Goal: Transaction & Acquisition: Book appointment/travel/reservation

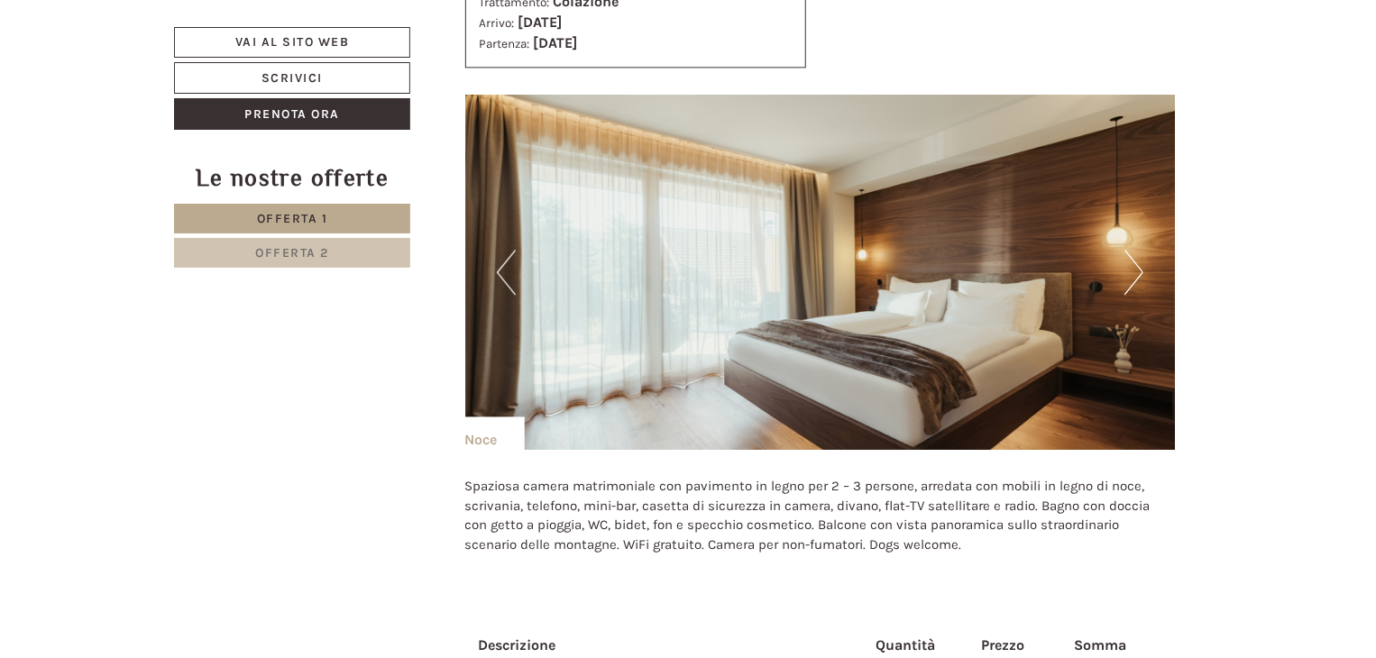
scroll to position [2165, 0]
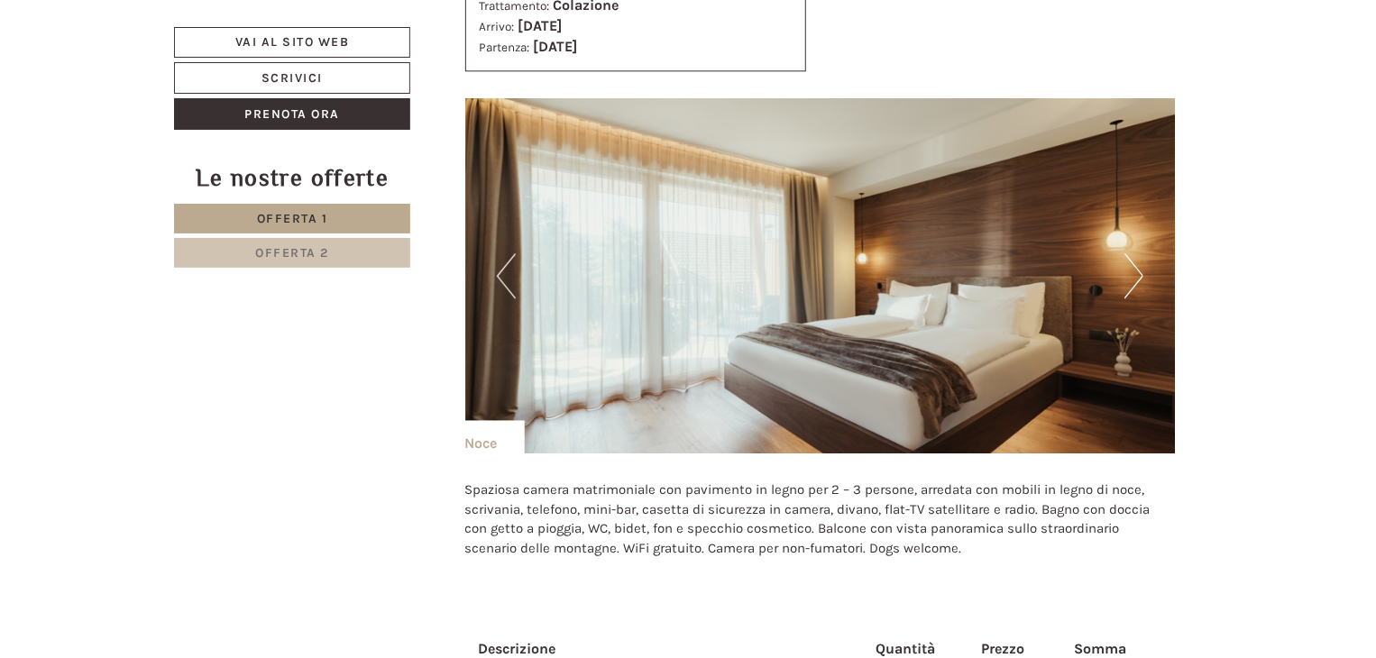
click at [1132, 268] on button "Next" at bounding box center [1134, 275] width 19 height 45
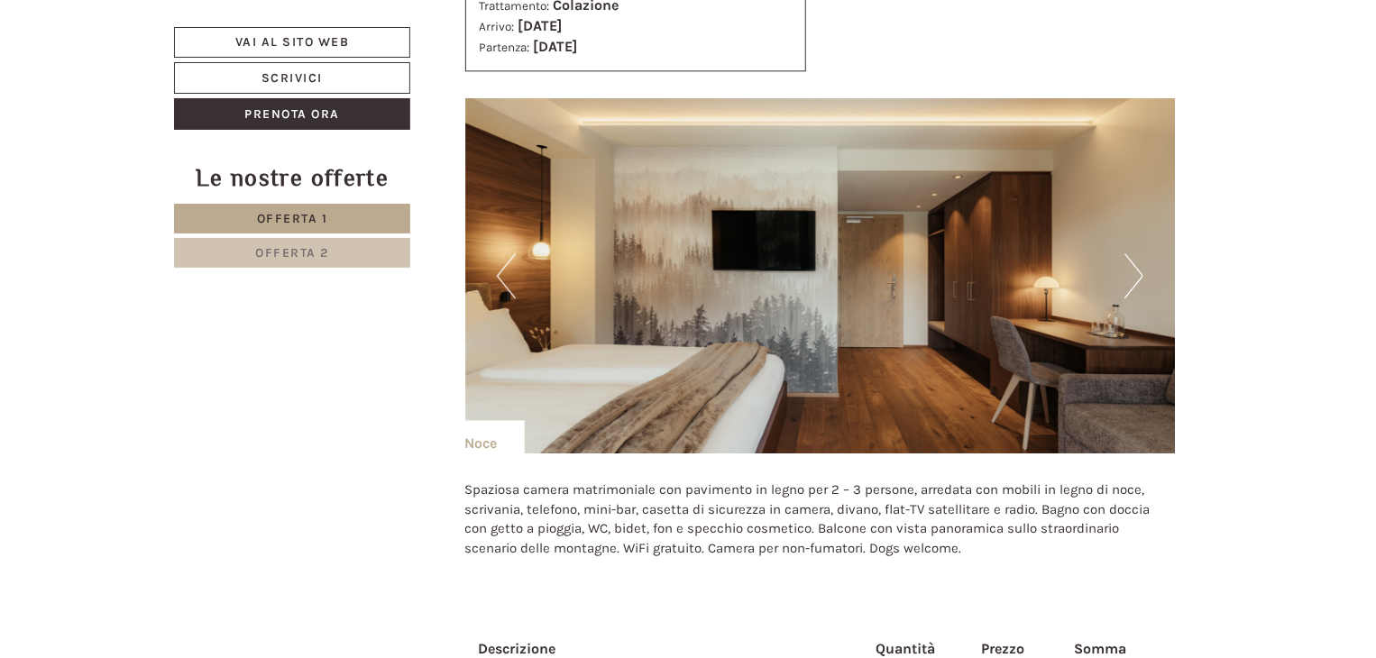
click at [1132, 271] on button "Next" at bounding box center [1134, 275] width 19 height 45
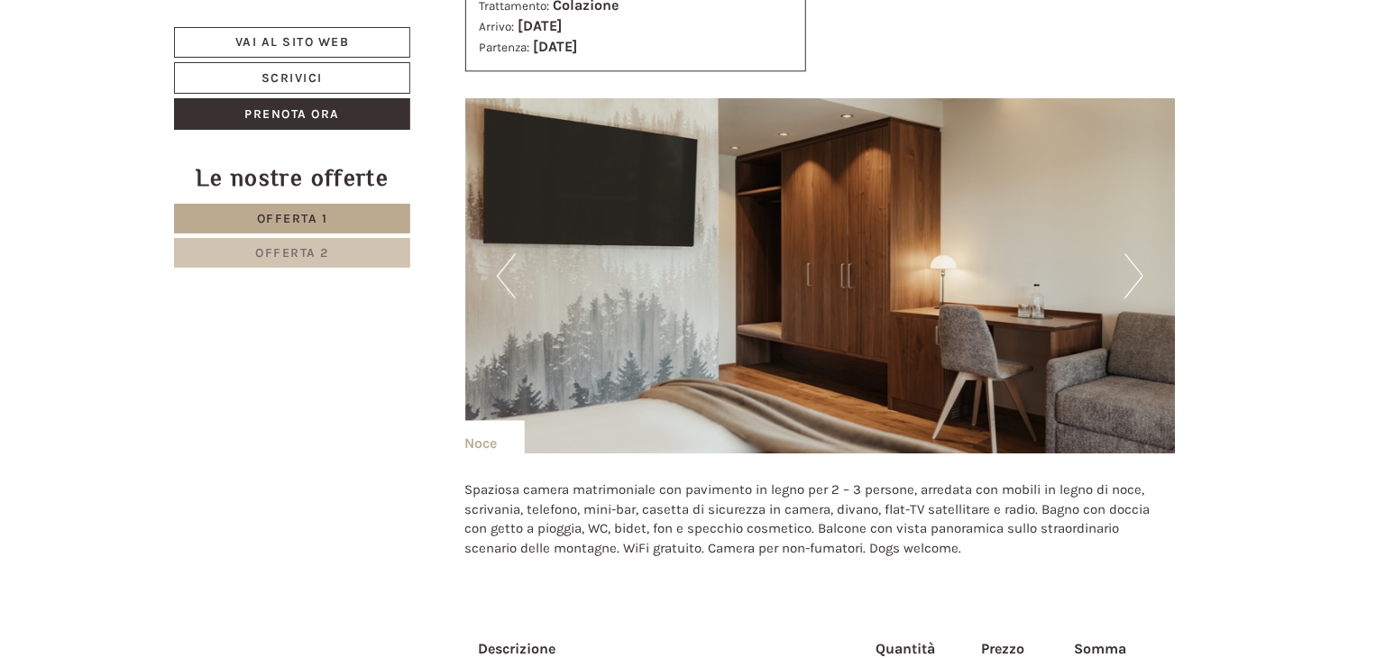
click at [1132, 271] on button "Next" at bounding box center [1134, 275] width 19 height 45
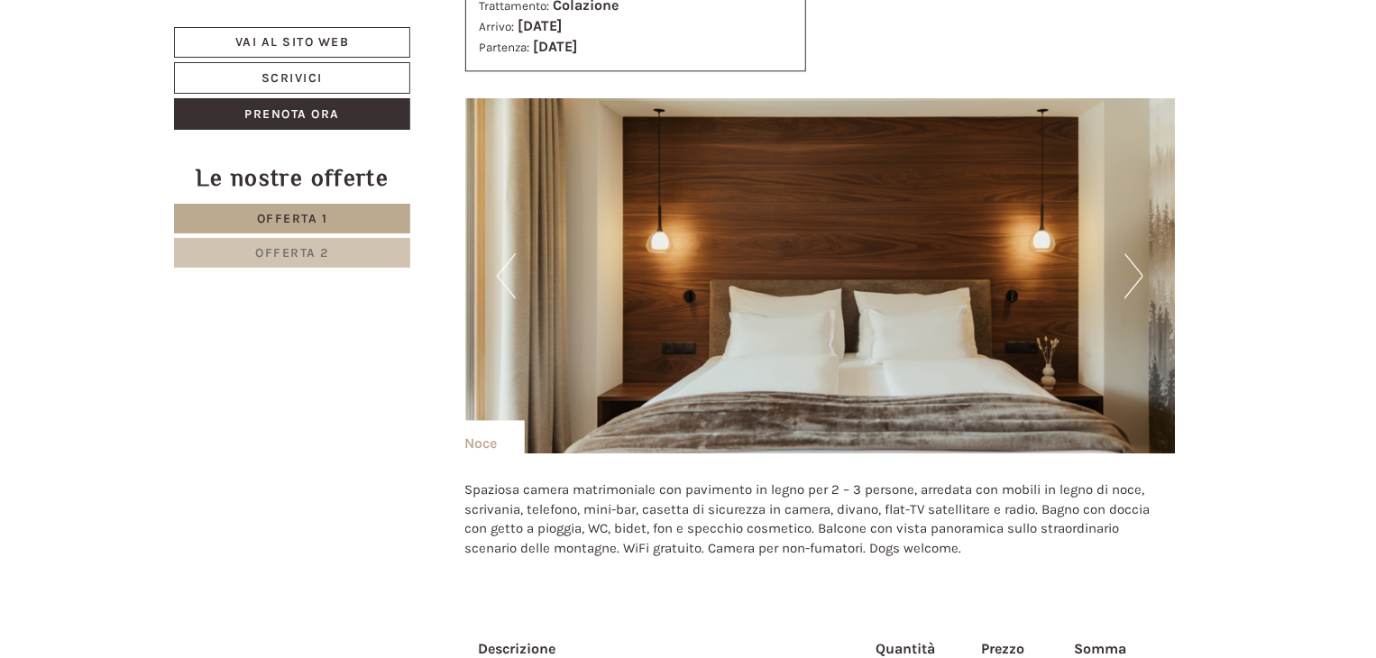
click at [1132, 271] on button "Next" at bounding box center [1134, 275] width 19 height 45
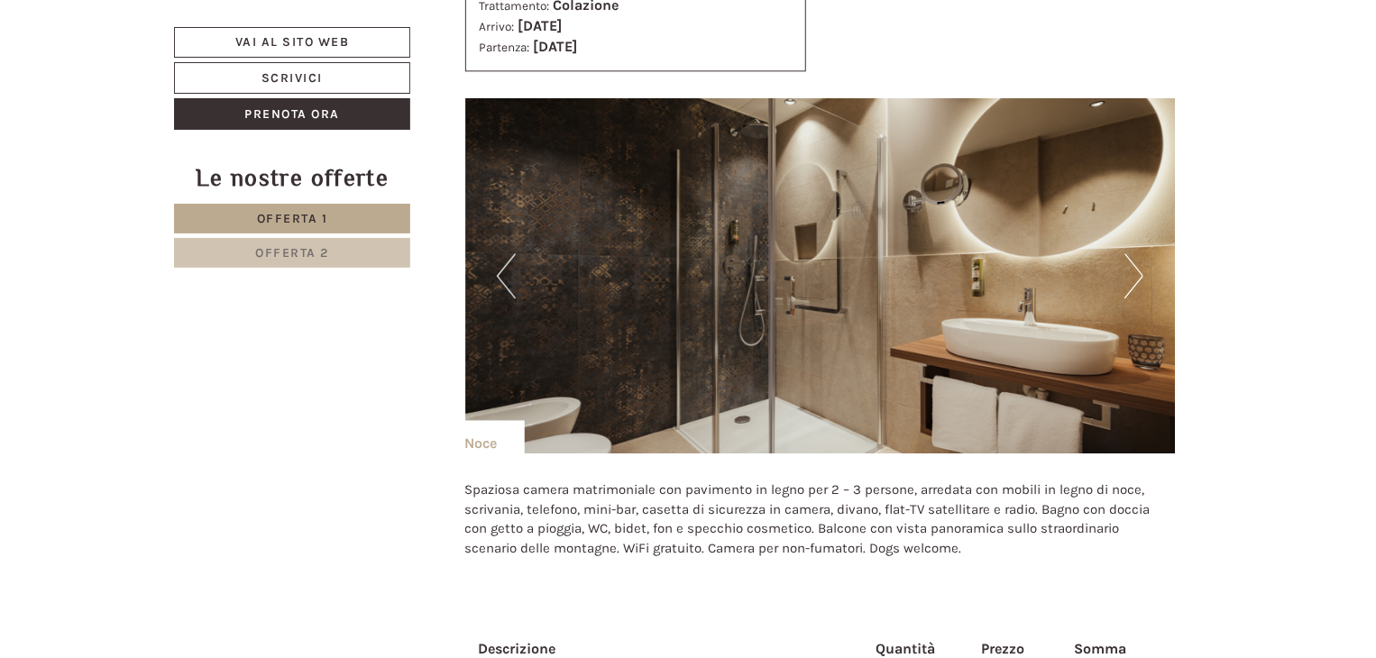
click at [1132, 271] on button "Next" at bounding box center [1134, 275] width 19 height 45
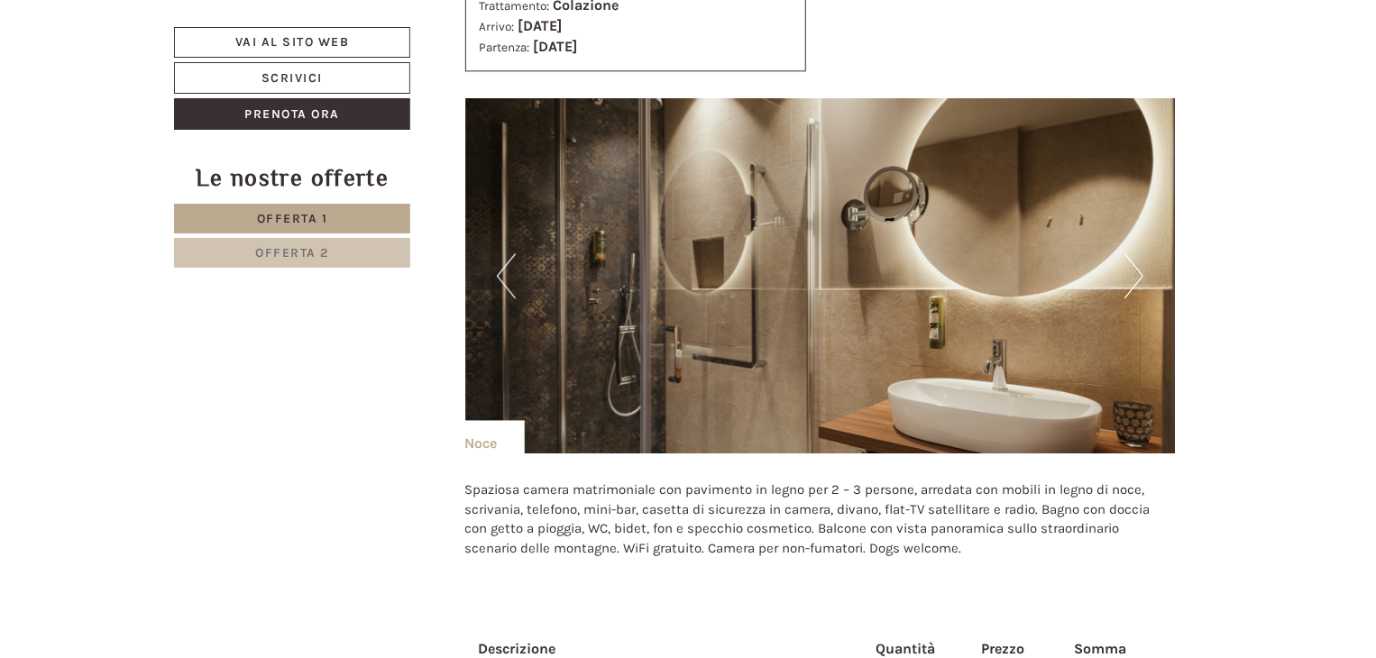
click at [1132, 271] on button "Next" at bounding box center [1134, 275] width 19 height 45
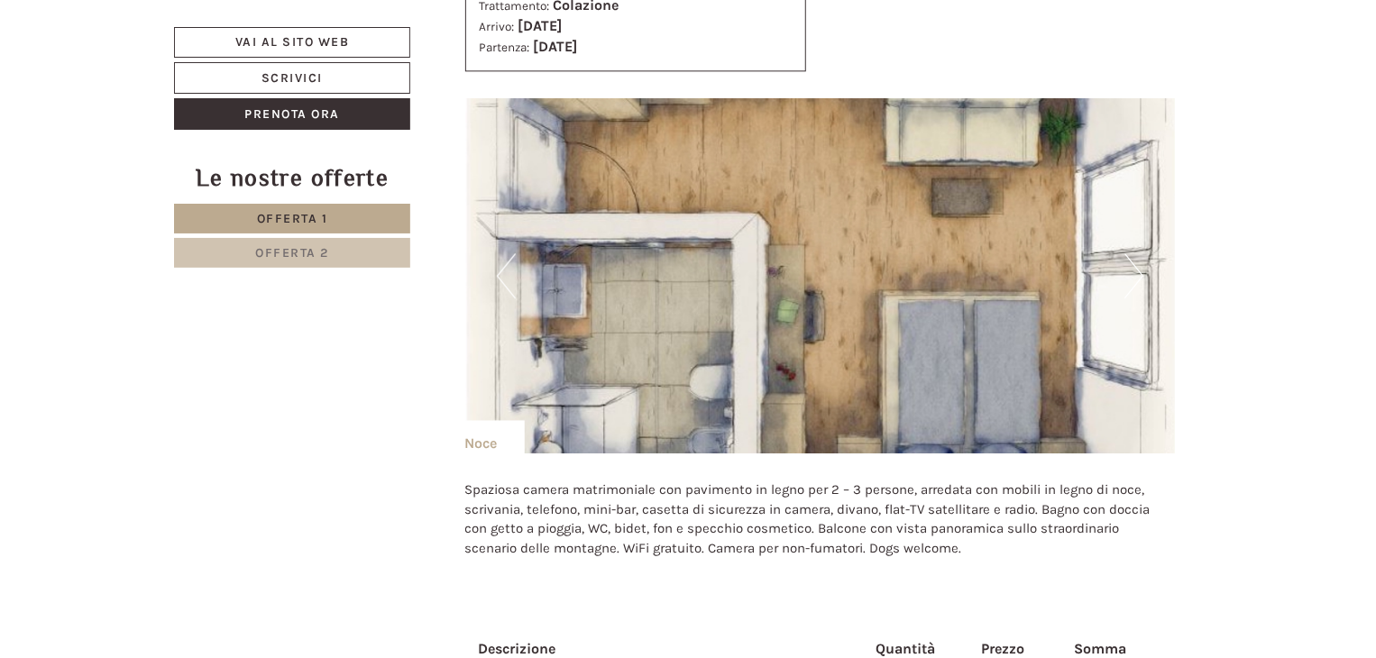
click at [1132, 271] on button "Next" at bounding box center [1134, 275] width 19 height 45
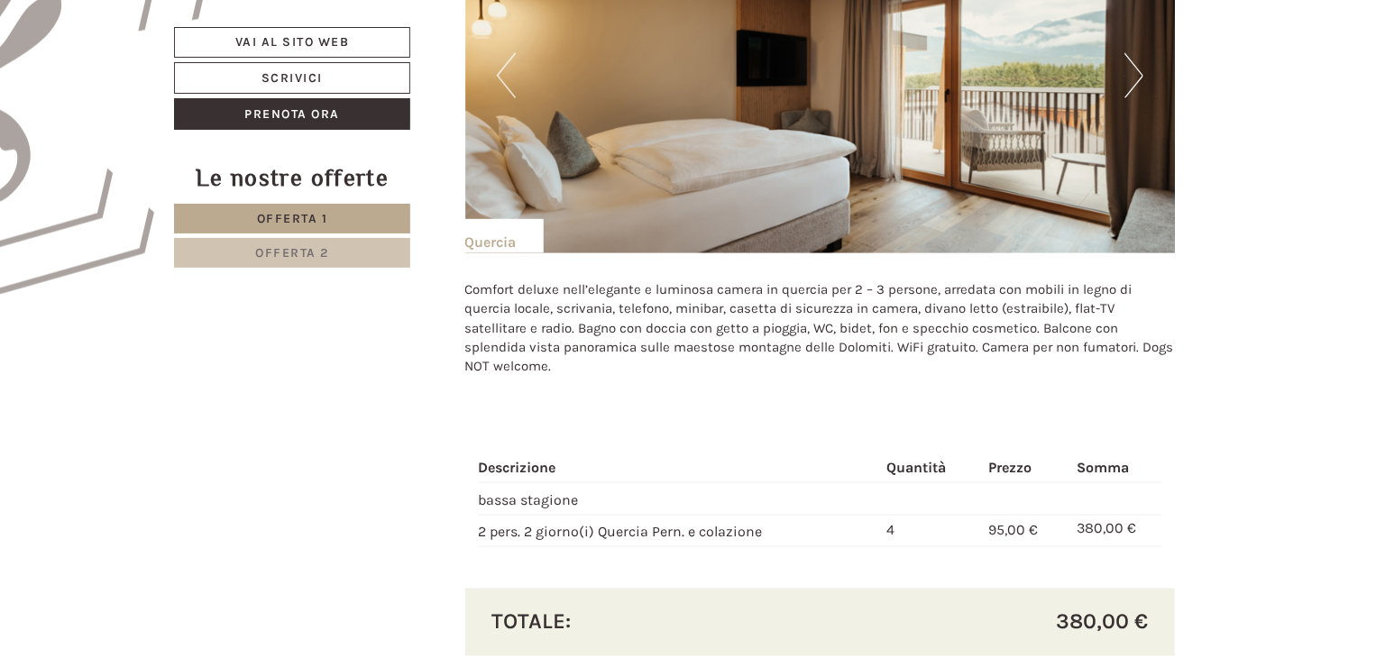
scroll to position [1173, 0]
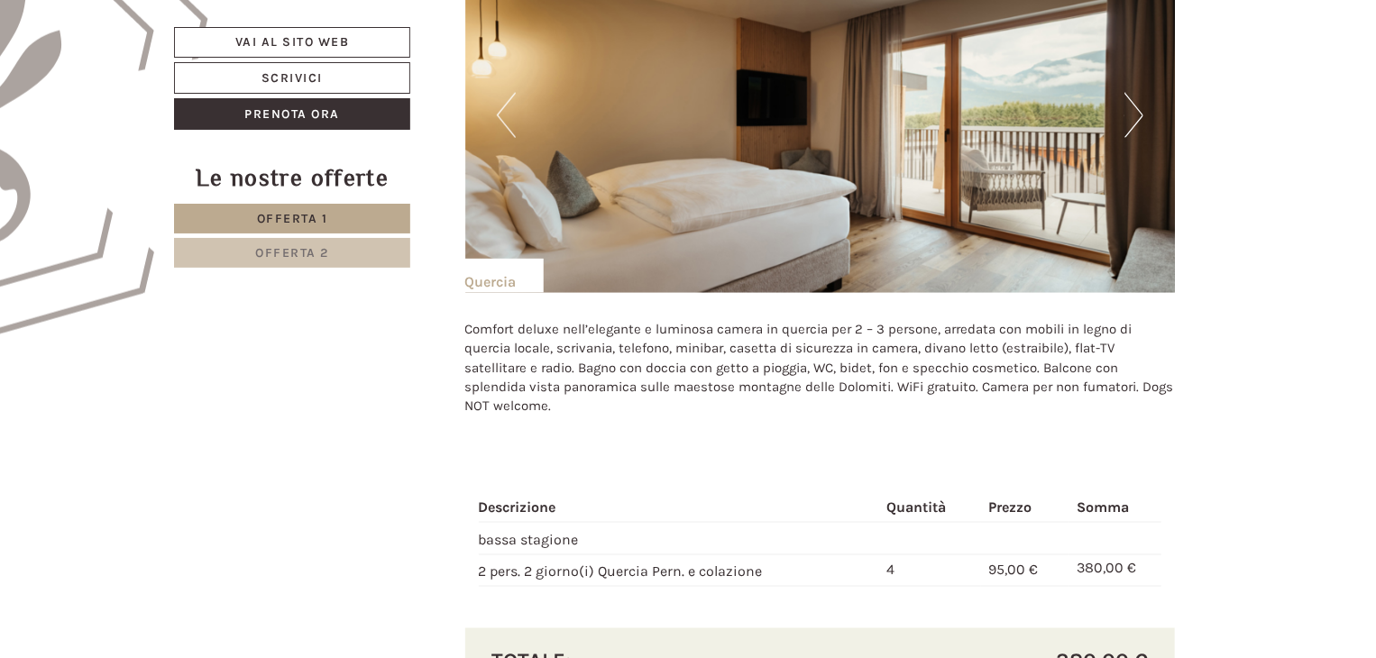
click at [1137, 115] on button "Next" at bounding box center [1134, 115] width 19 height 45
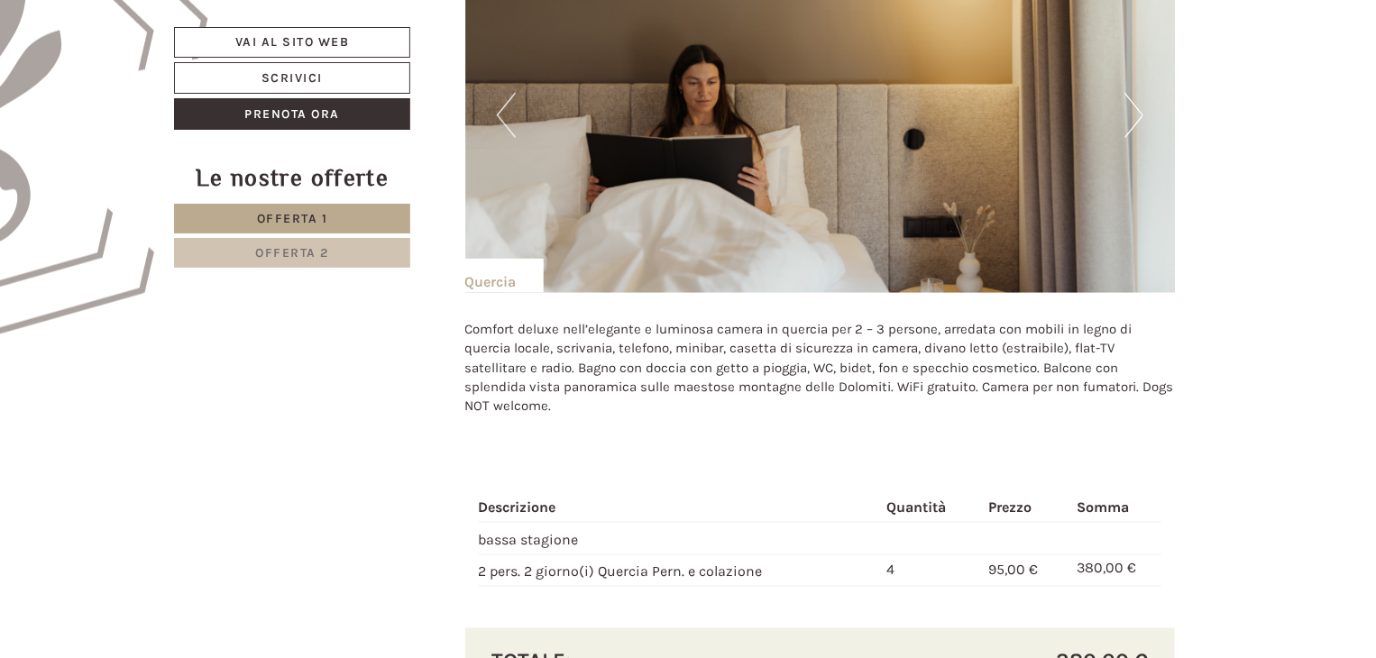
click at [1137, 115] on button "Next" at bounding box center [1134, 115] width 19 height 45
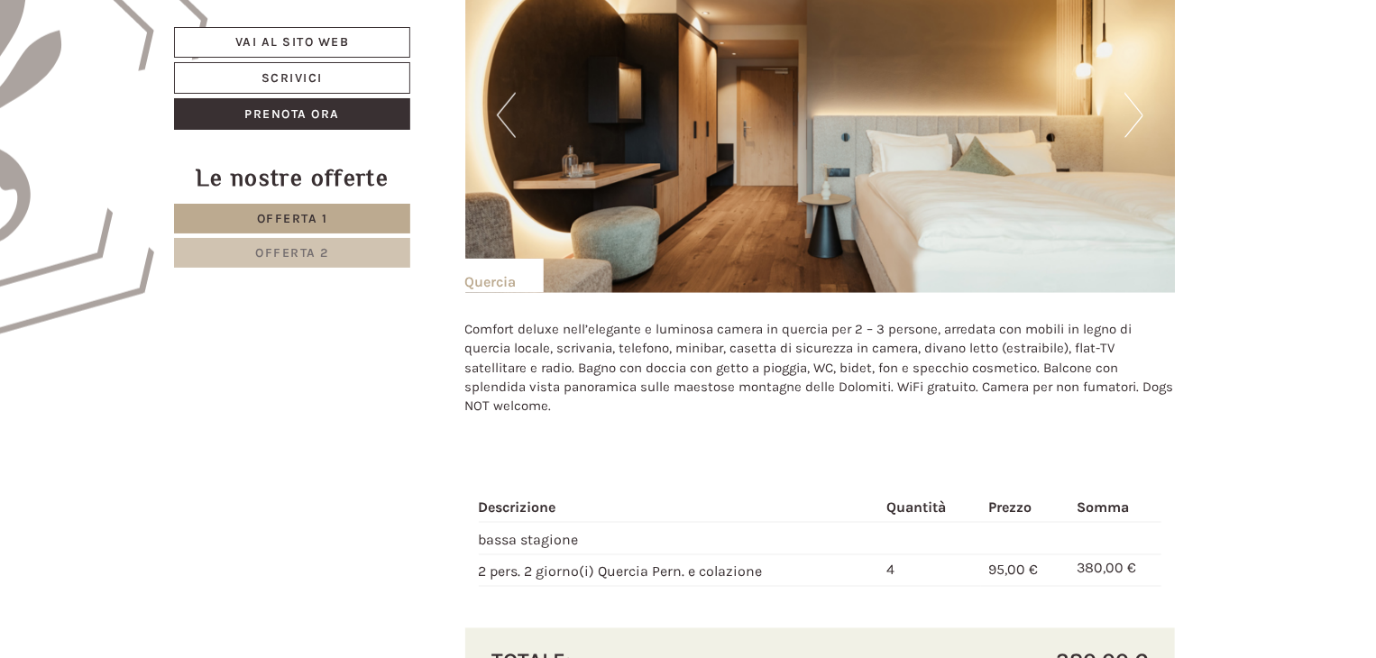
click at [1133, 113] on button "Next" at bounding box center [1134, 115] width 19 height 45
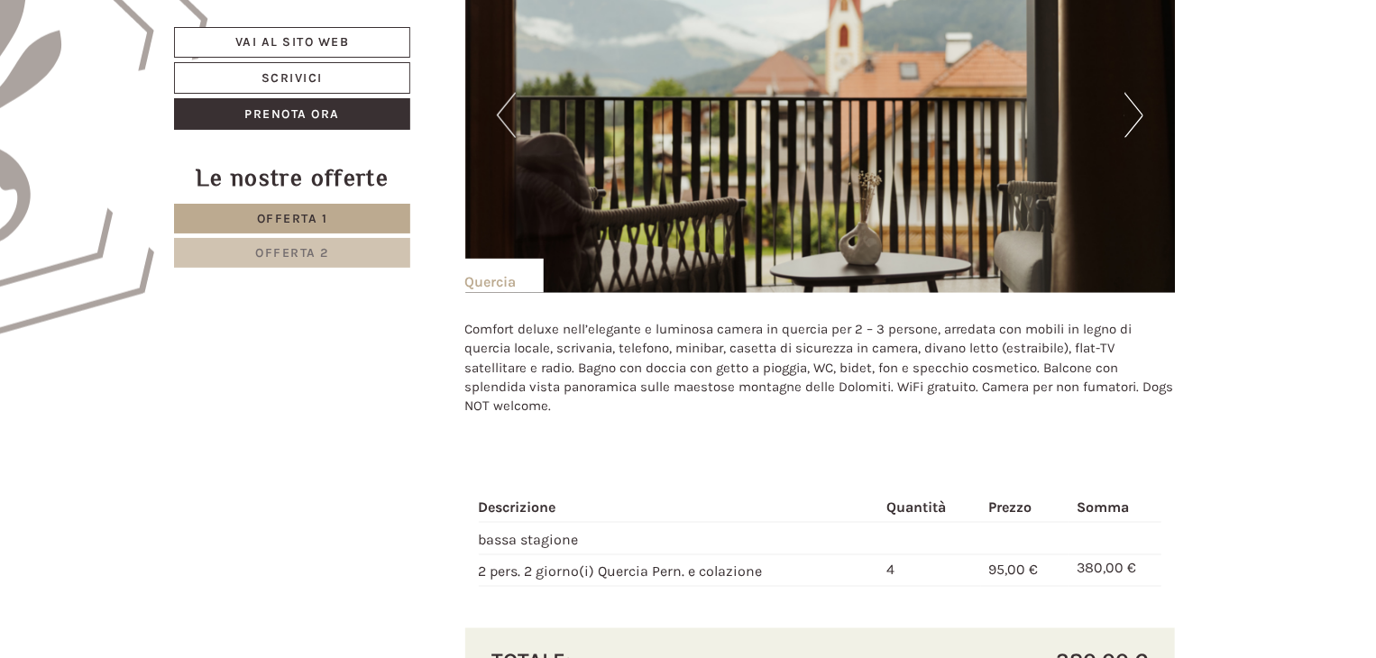
click at [1133, 113] on button "Next" at bounding box center [1134, 115] width 19 height 45
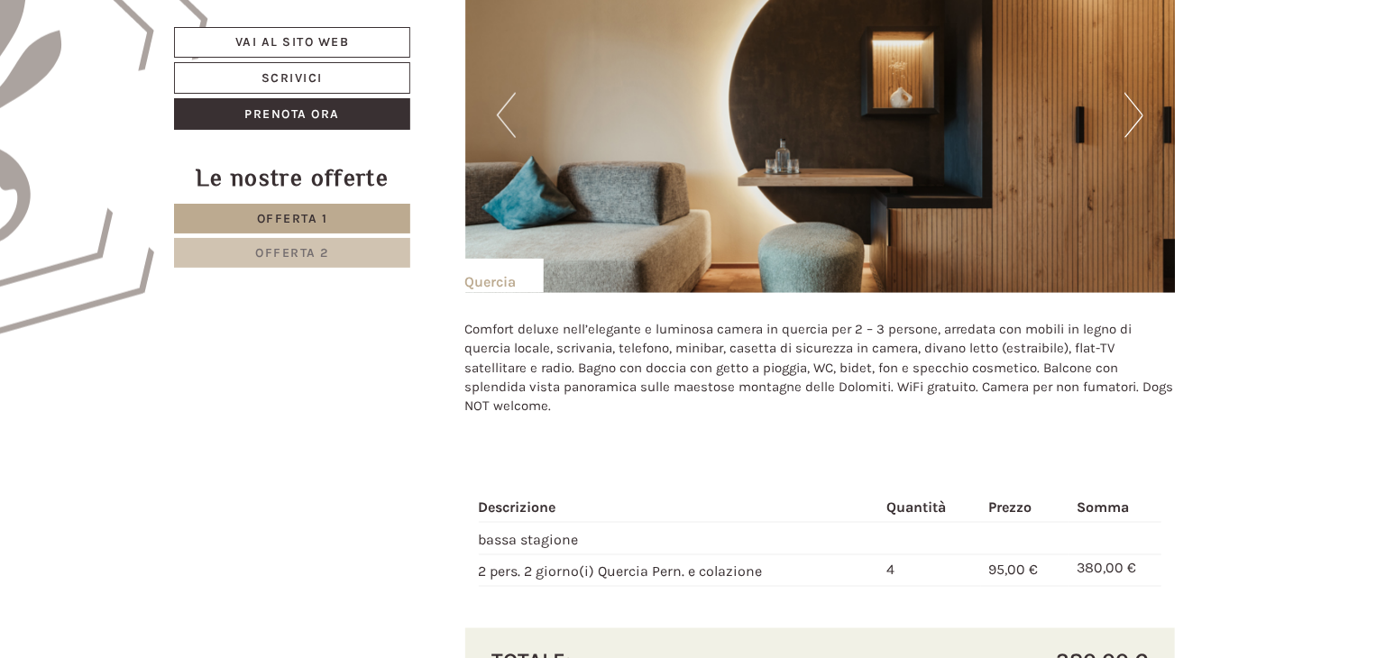
click at [1133, 113] on button "Next" at bounding box center [1134, 115] width 19 height 45
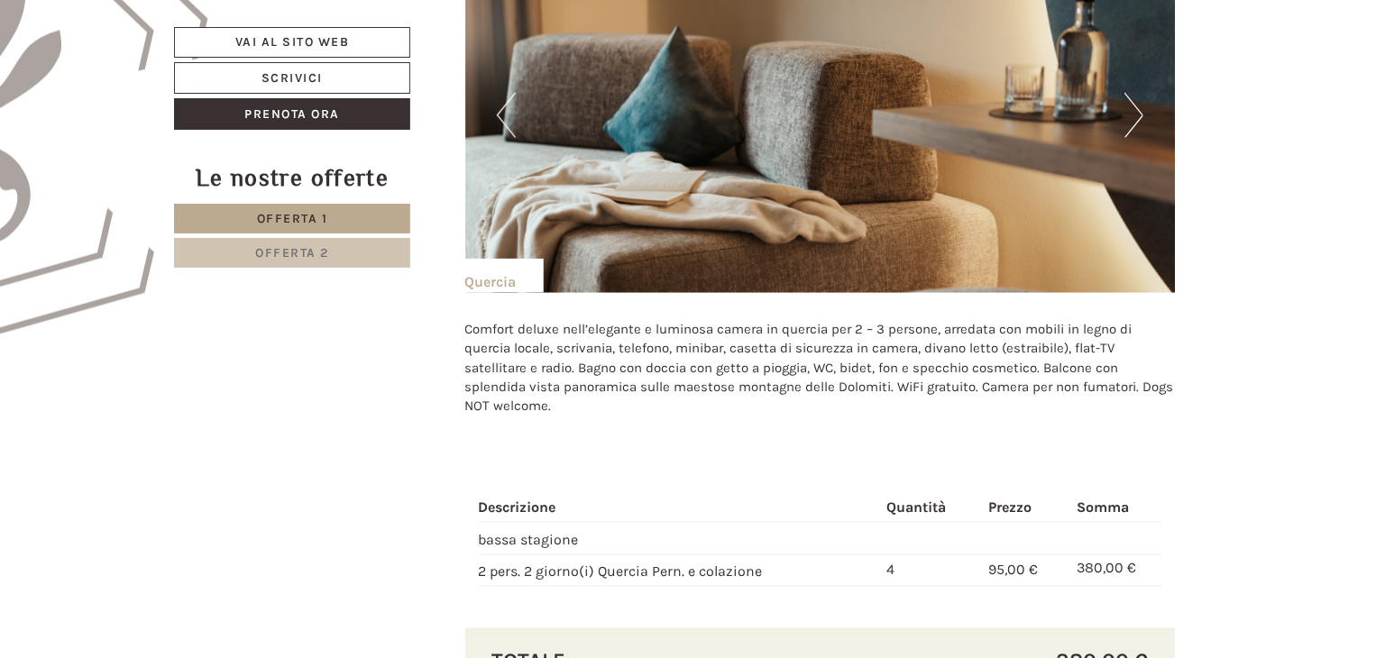
click at [1133, 113] on button "Next" at bounding box center [1134, 115] width 19 height 45
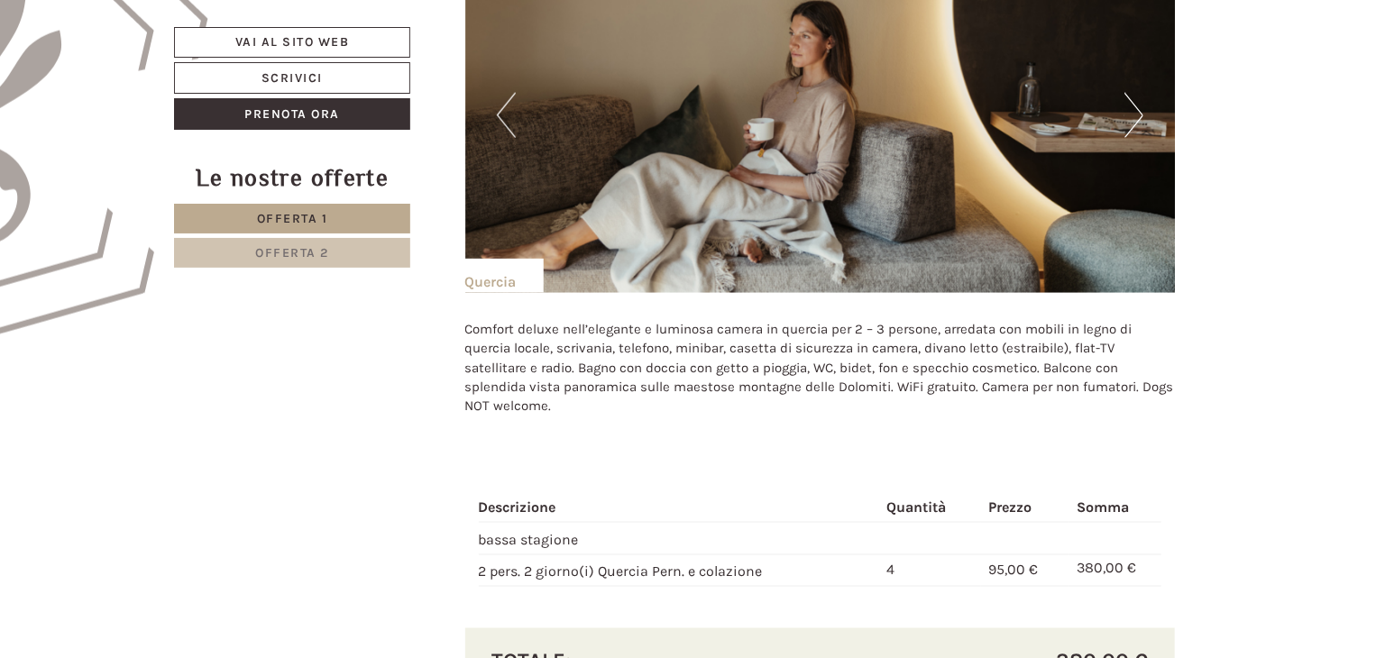
click at [1133, 113] on button "Next" at bounding box center [1134, 115] width 19 height 45
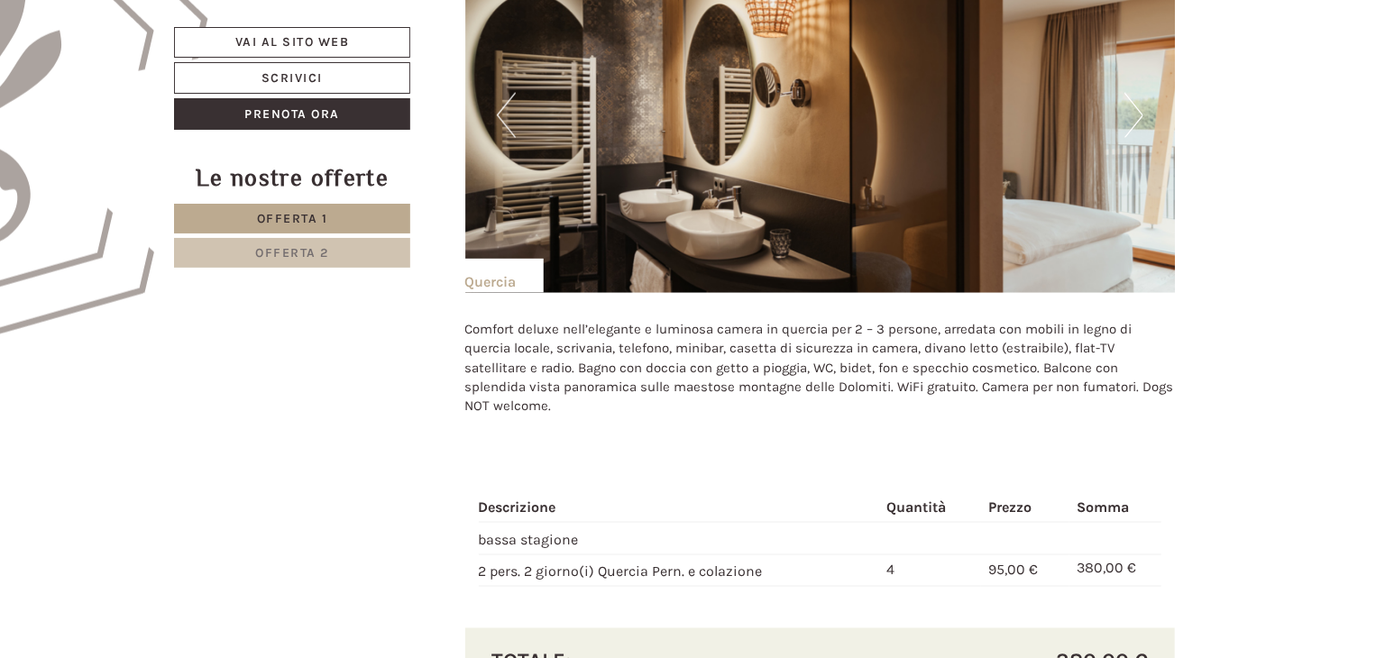
click at [1133, 113] on button "Next" at bounding box center [1134, 115] width 19 height 45
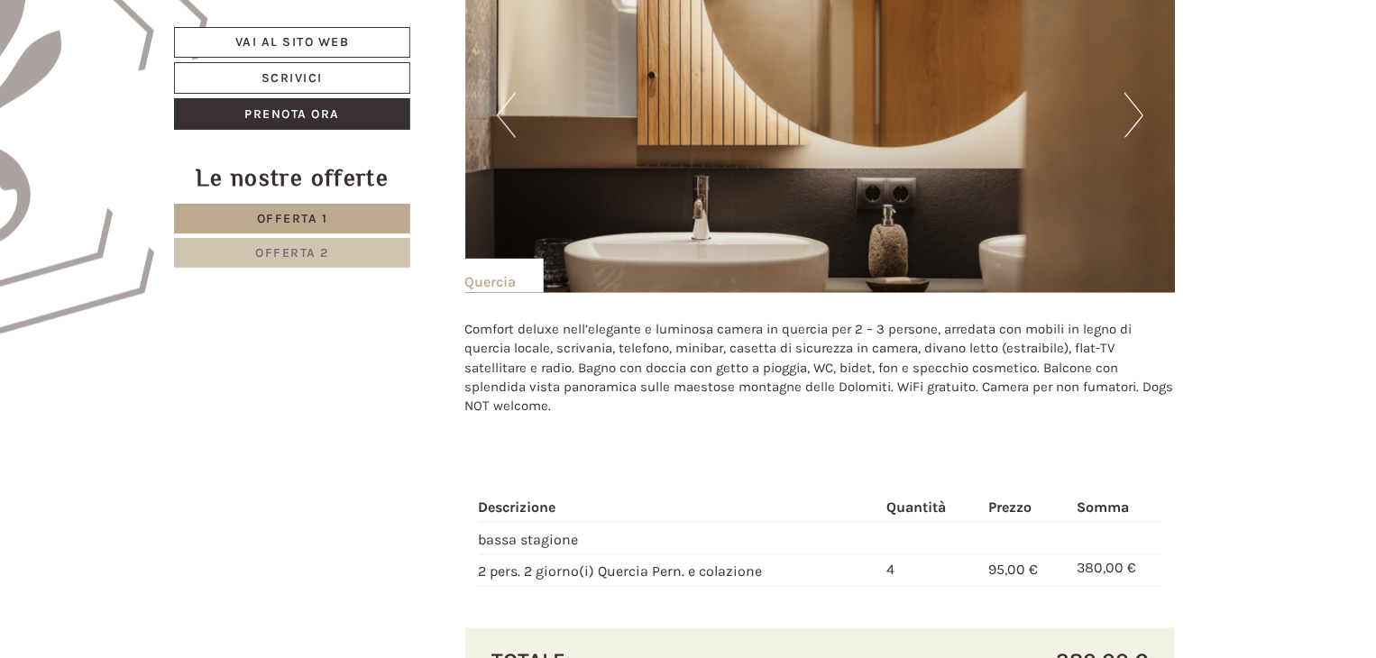
click at [1133, 113] on button "Next" at bounding box center [1134, 115] width 19 height 45
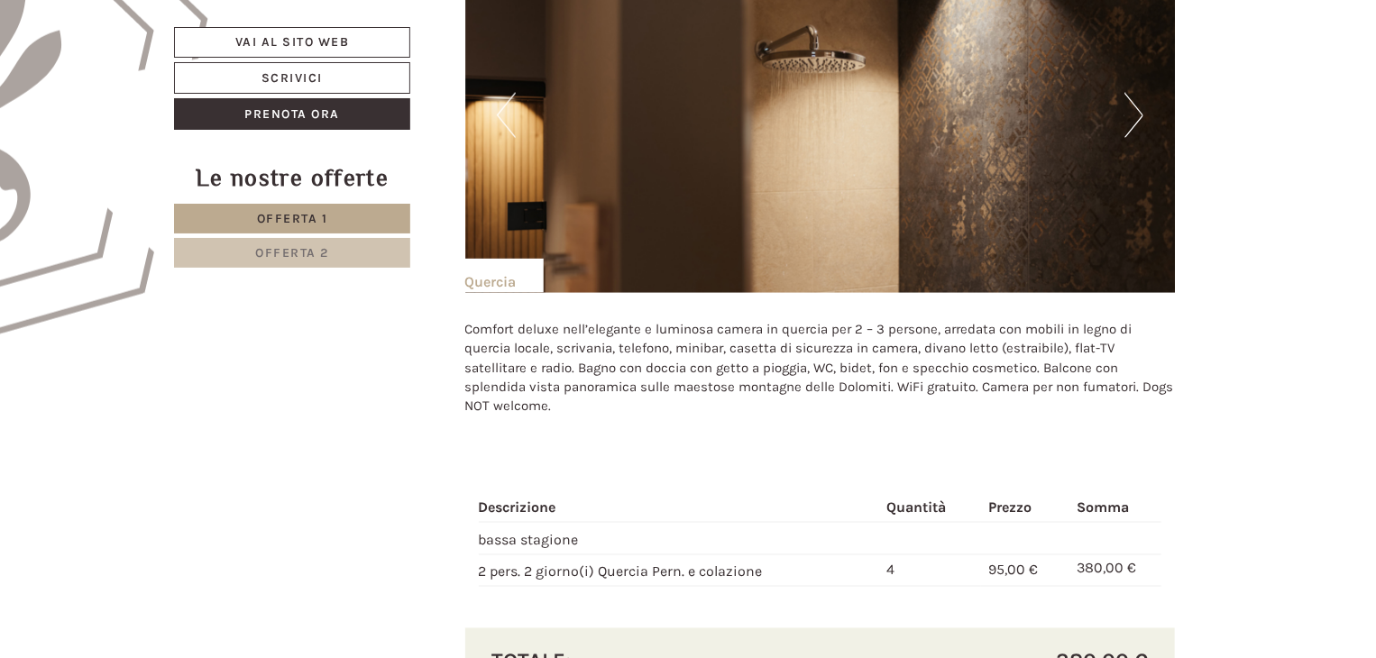
click at [1133, 113] on button "Next" at bounding box center [1134, 115] width 19 height 45
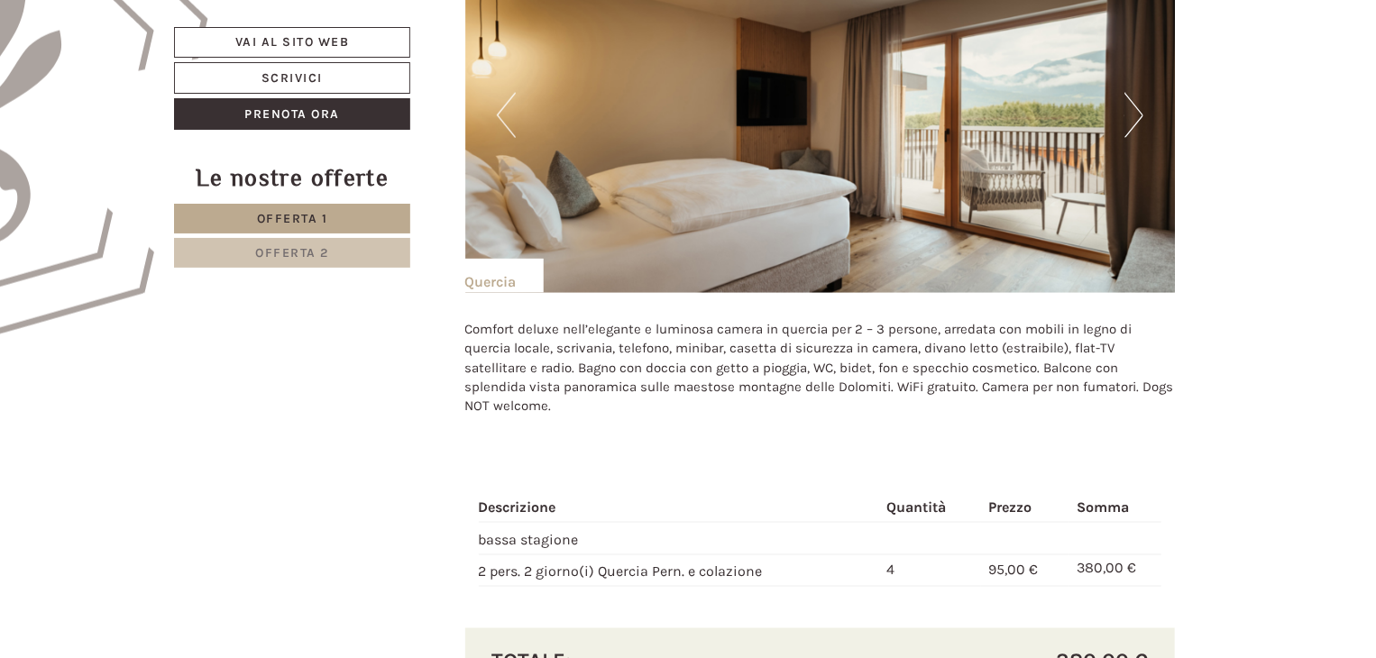
click at [1133, 113] on button "Next" at bounding box center [1134, 115] width 19 height 45
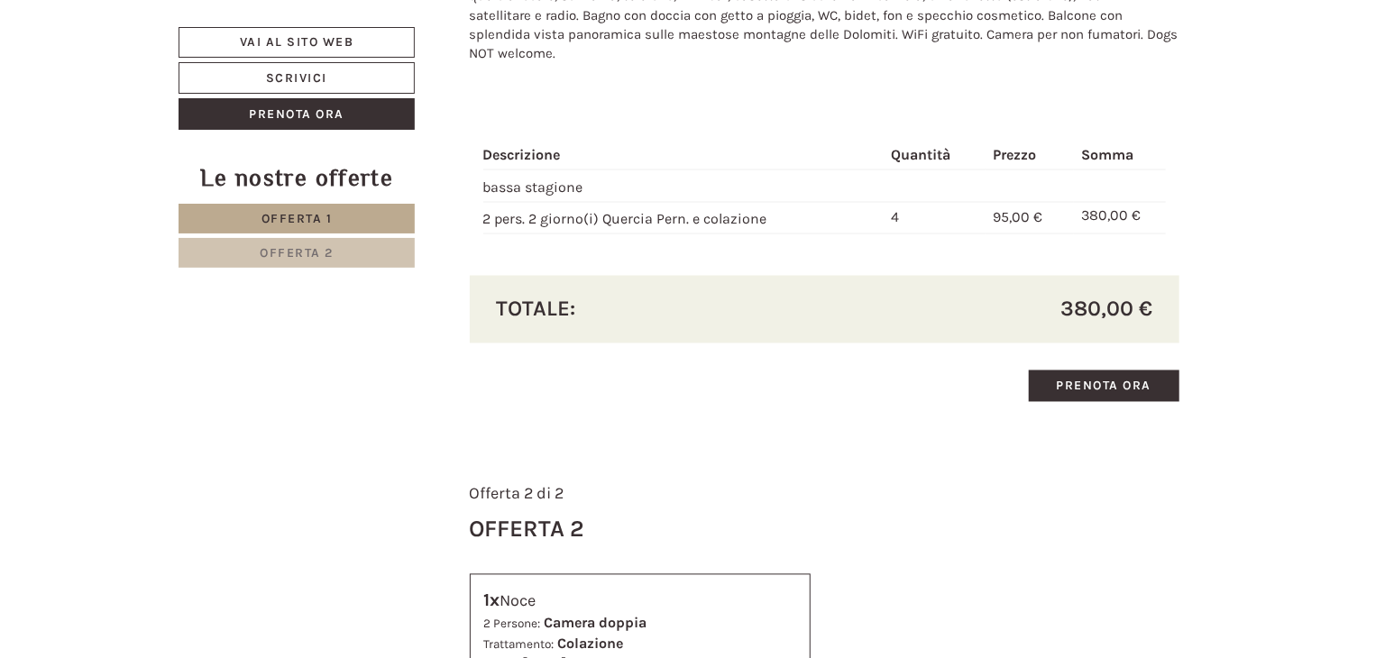
scroll to position [1533, 0]
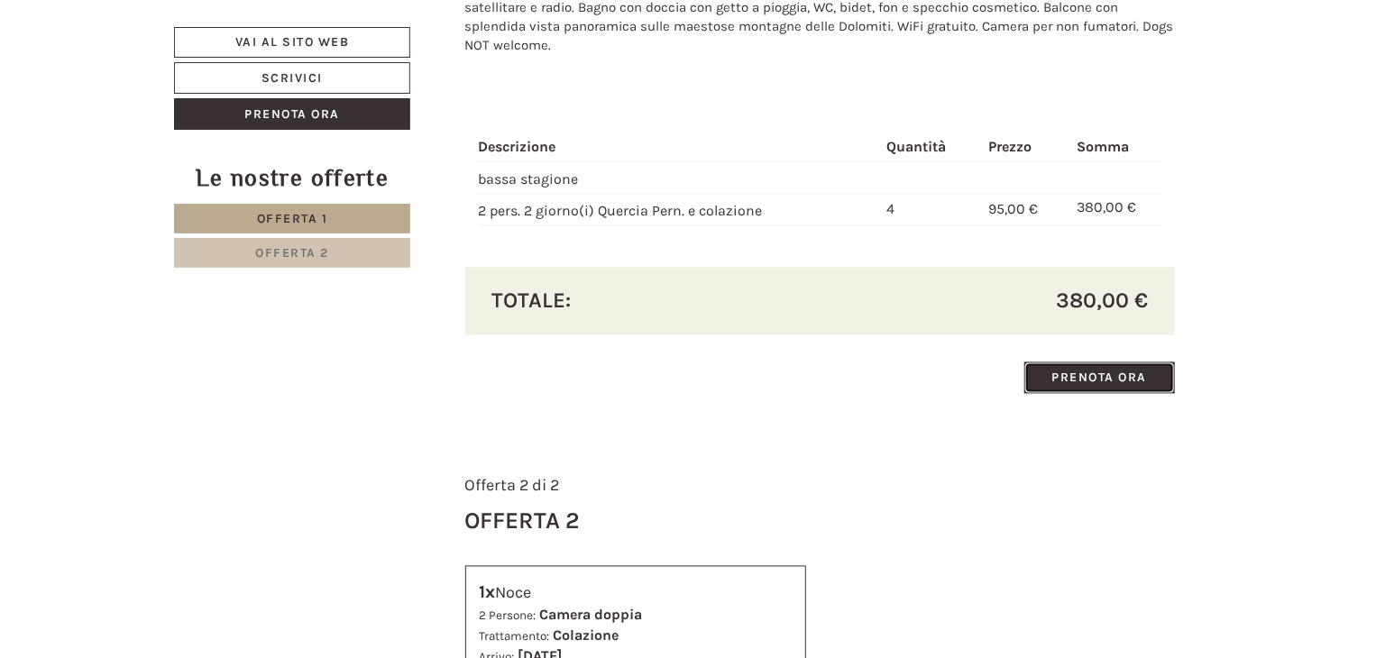
click at [1118, 372] on link "Prenota ora" at bounding box center [1101, 379] width 152 height 32
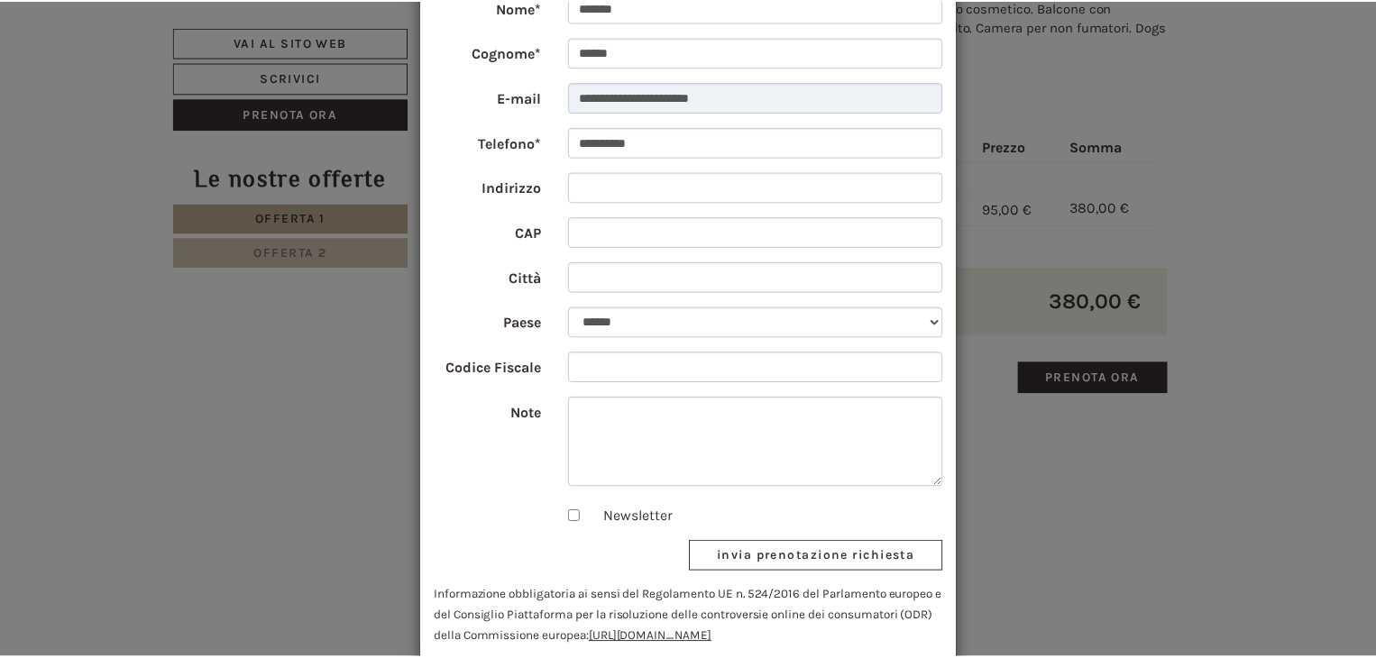
scroll to position [204, 0]
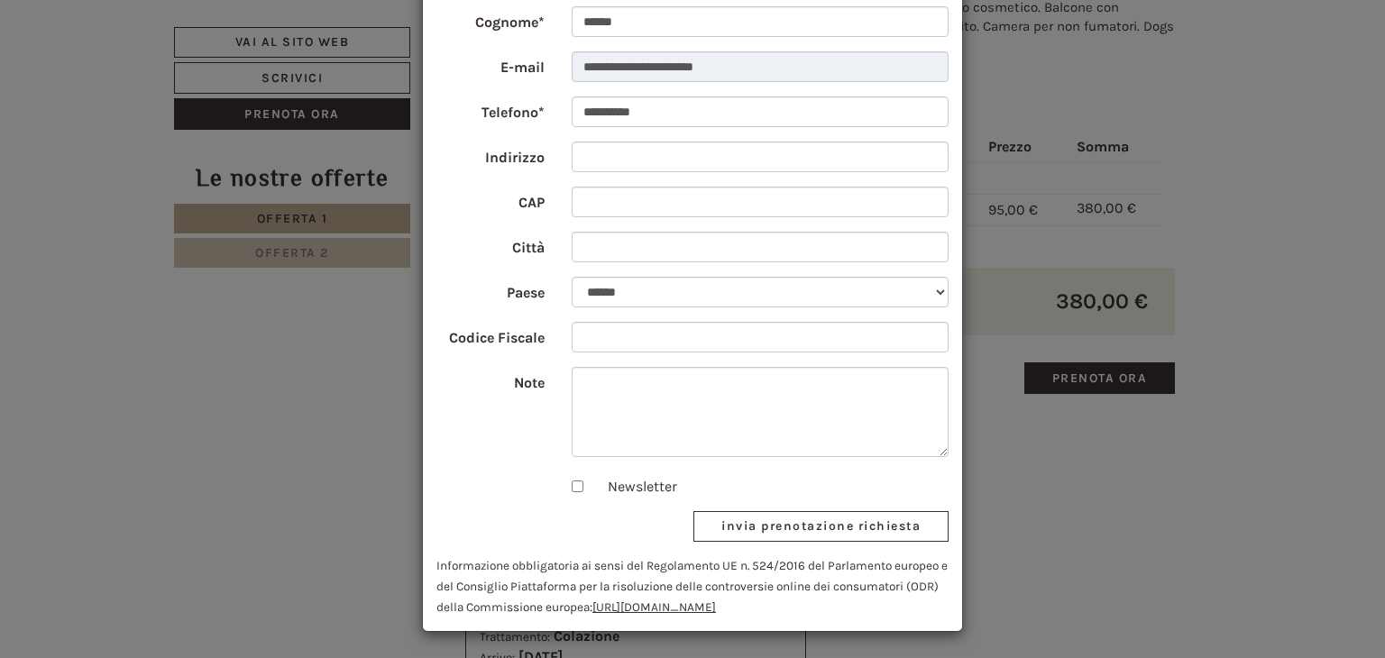
click at [1090, 515] on div "**********" at bounding box center [692, 329] width 1385 height 658
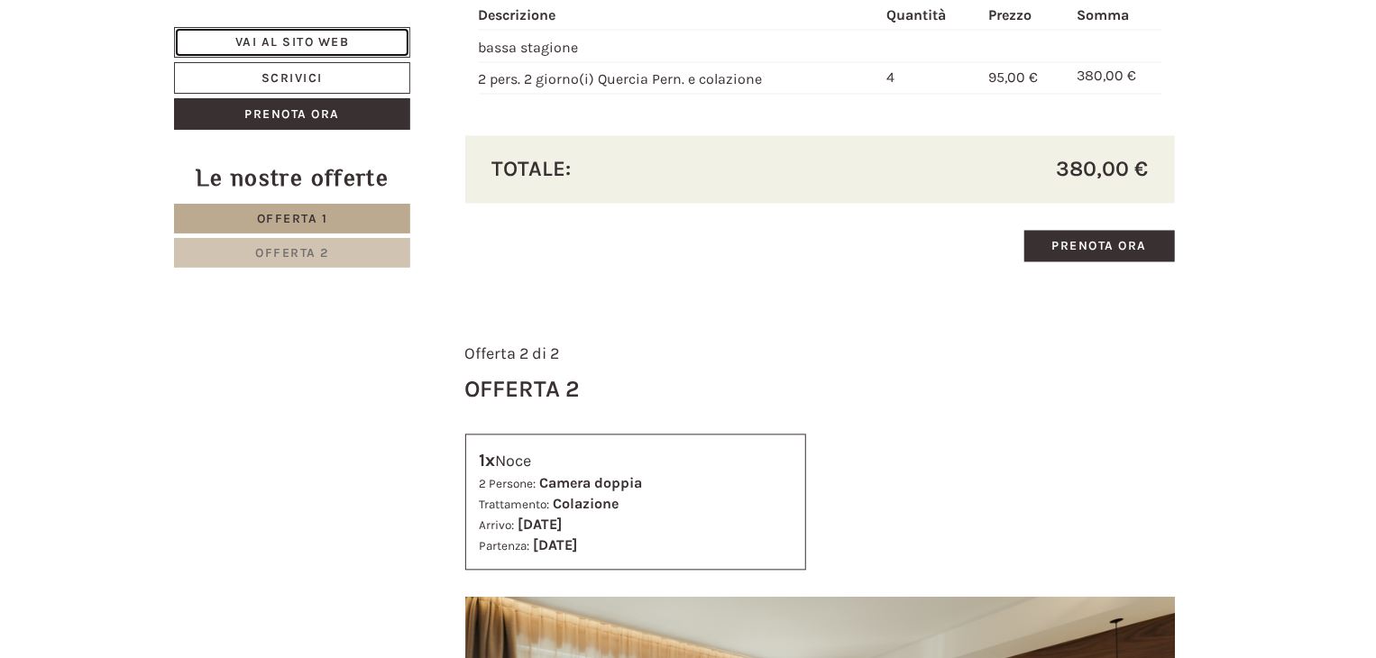
scroll to position [1533, 0]
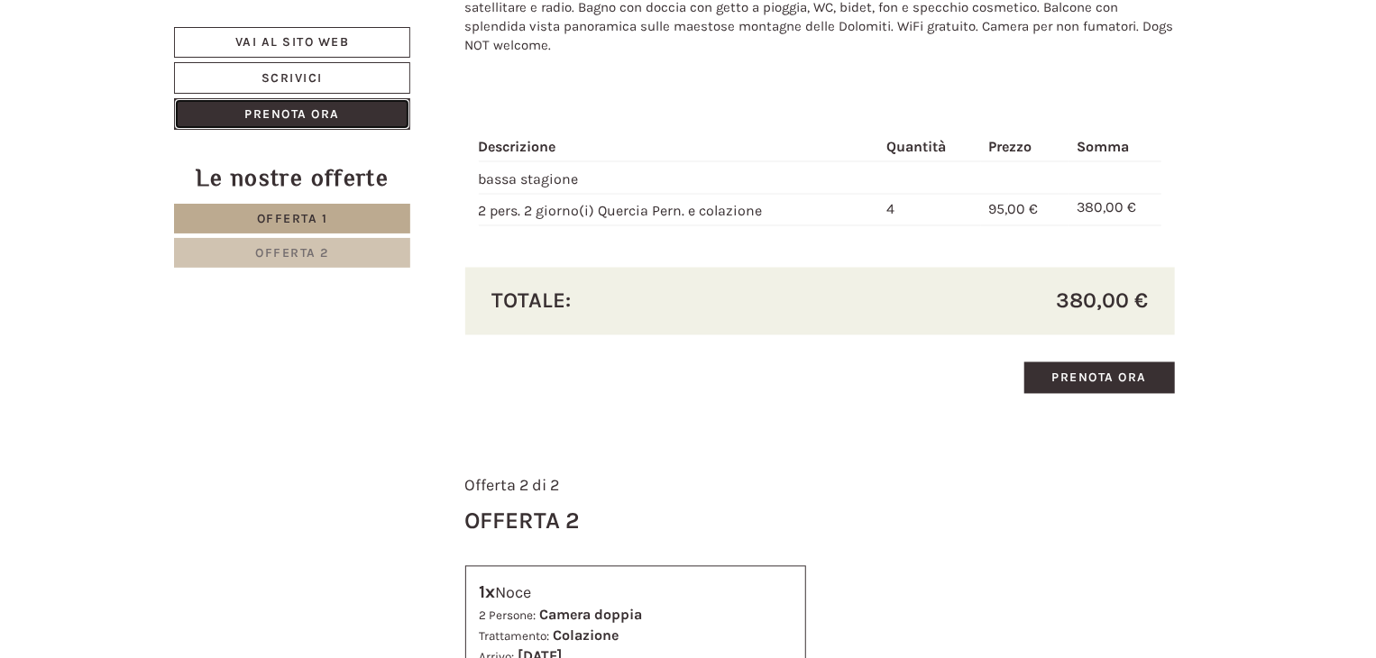
click at [299, 107] on link "Prenota ora" at bounding box center [292, 114] width 236 height 32
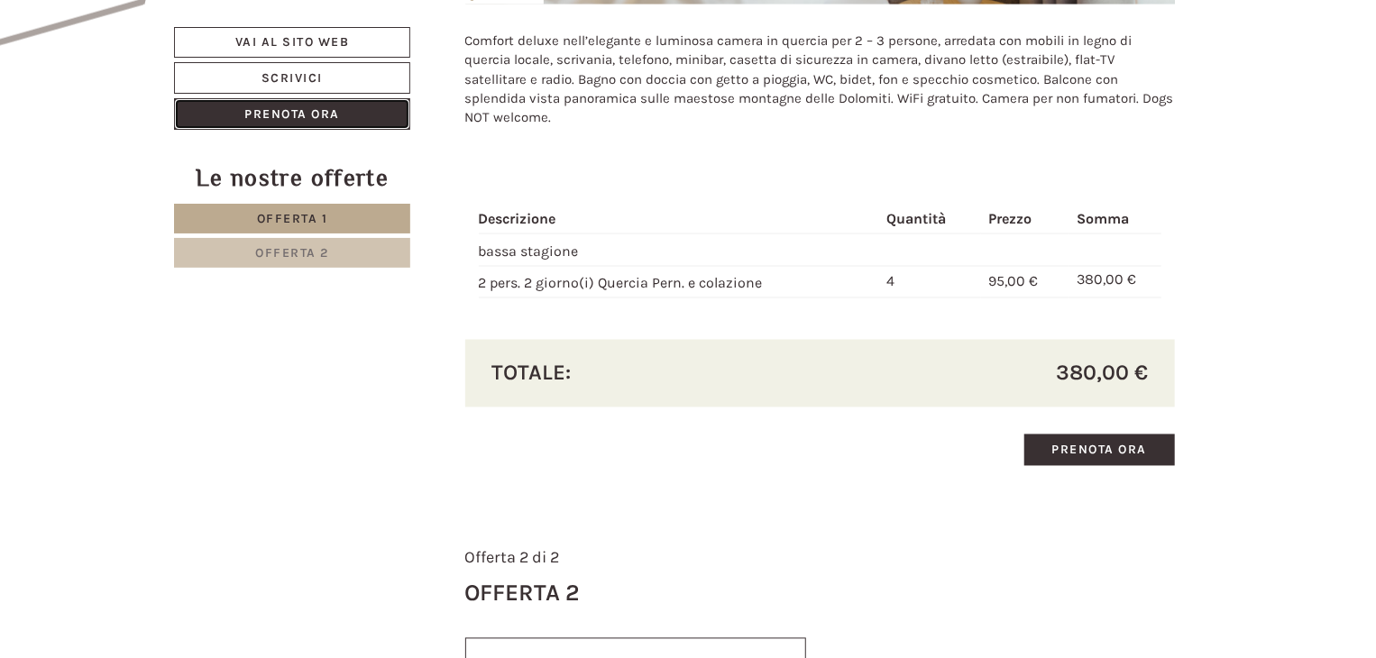
scroll to position [1456, 0]
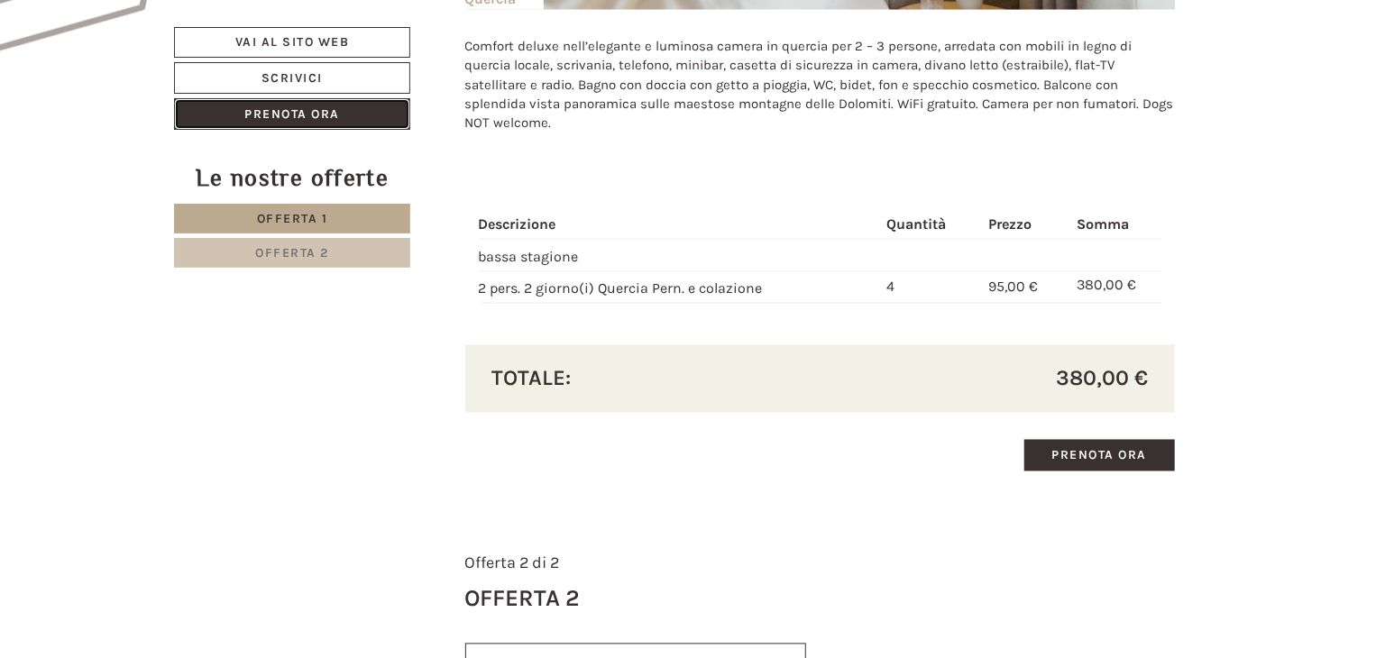
click at [286, 112] on link "Prenota ora" at bounding box center [292, 114] width 236 height 32
click at [307, 172] on div "Le nostre offerte" at bounding box center [292, 177] width 236 height 33
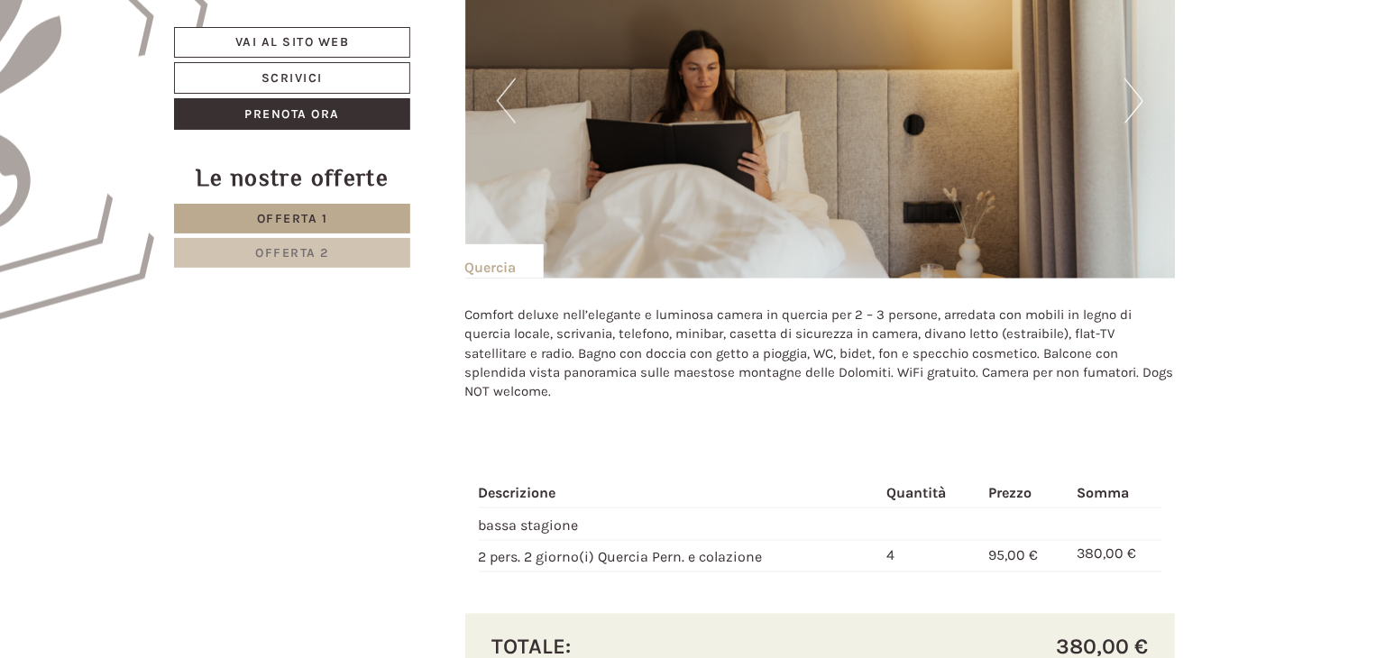
scroll to position [1185, 0]
click at [281, 106] on link "Prenota ora" at bounding box center [292, 114] width 236 height 32
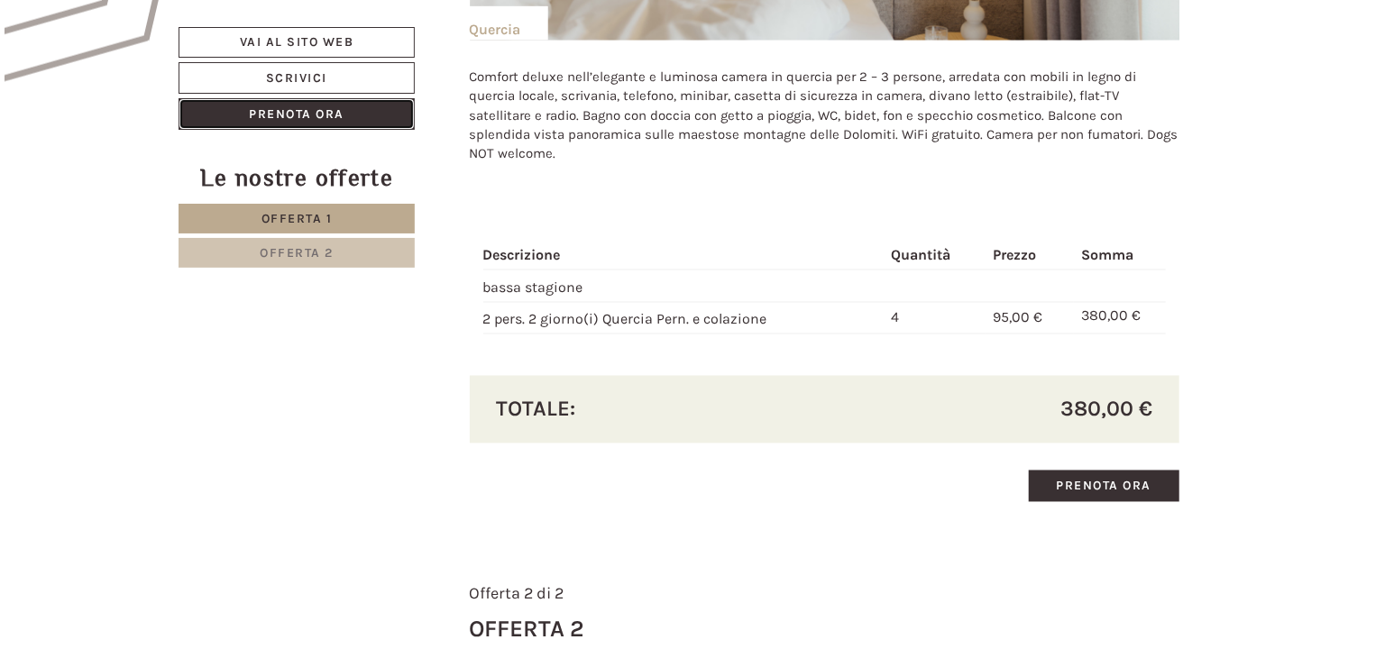
scroll to position [1456, 0]
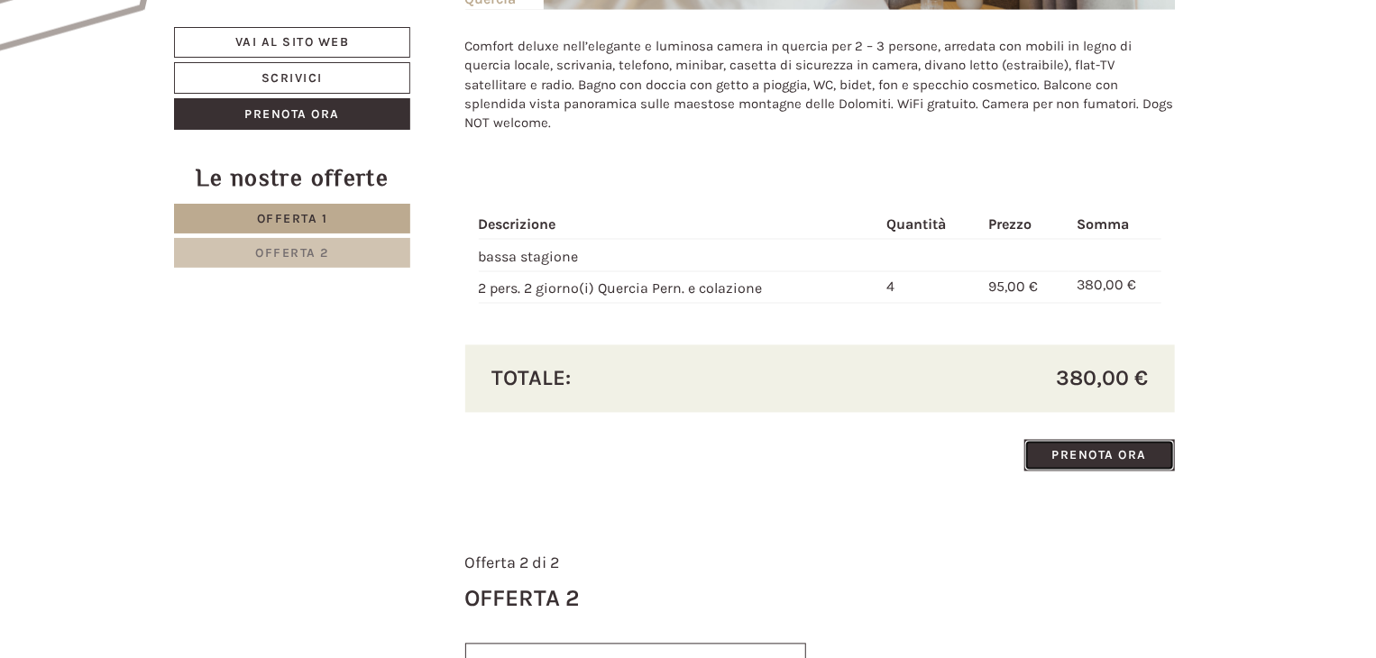
click at [1097, 452] on link "Prenota ora" at bounding box center [1101, 456] width 152 height 32
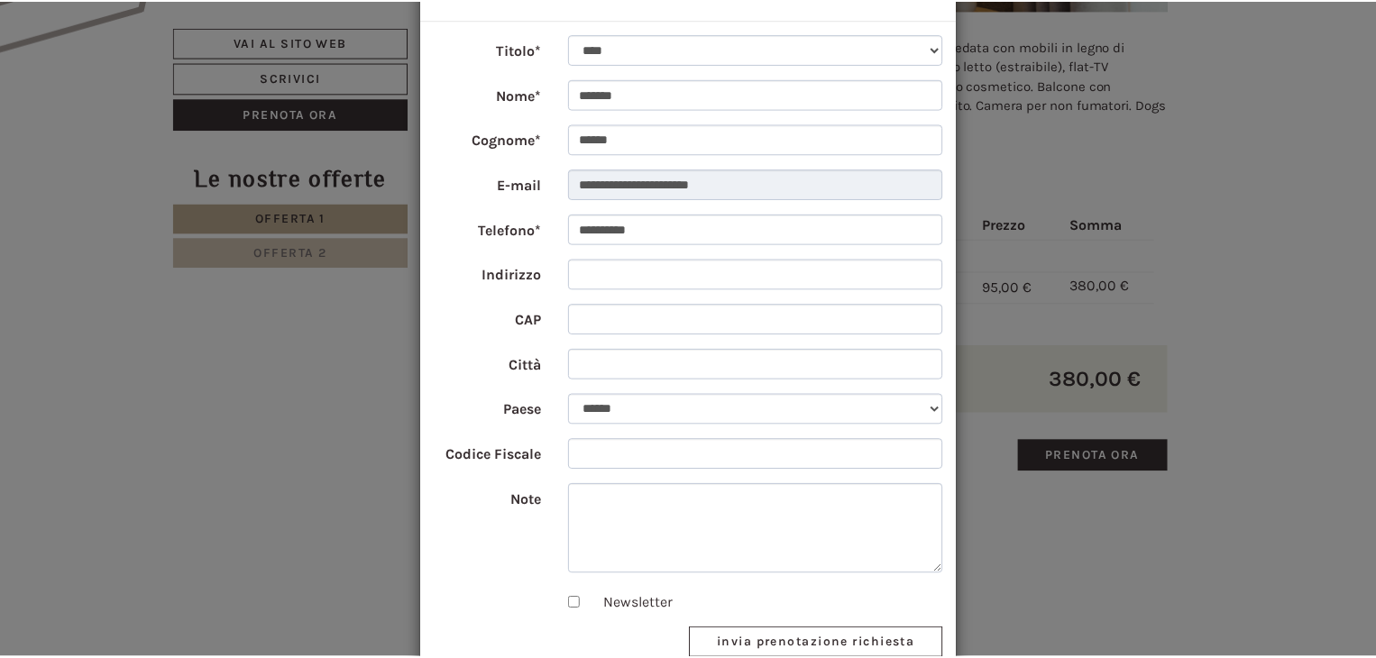
scroll to position [95, 0]
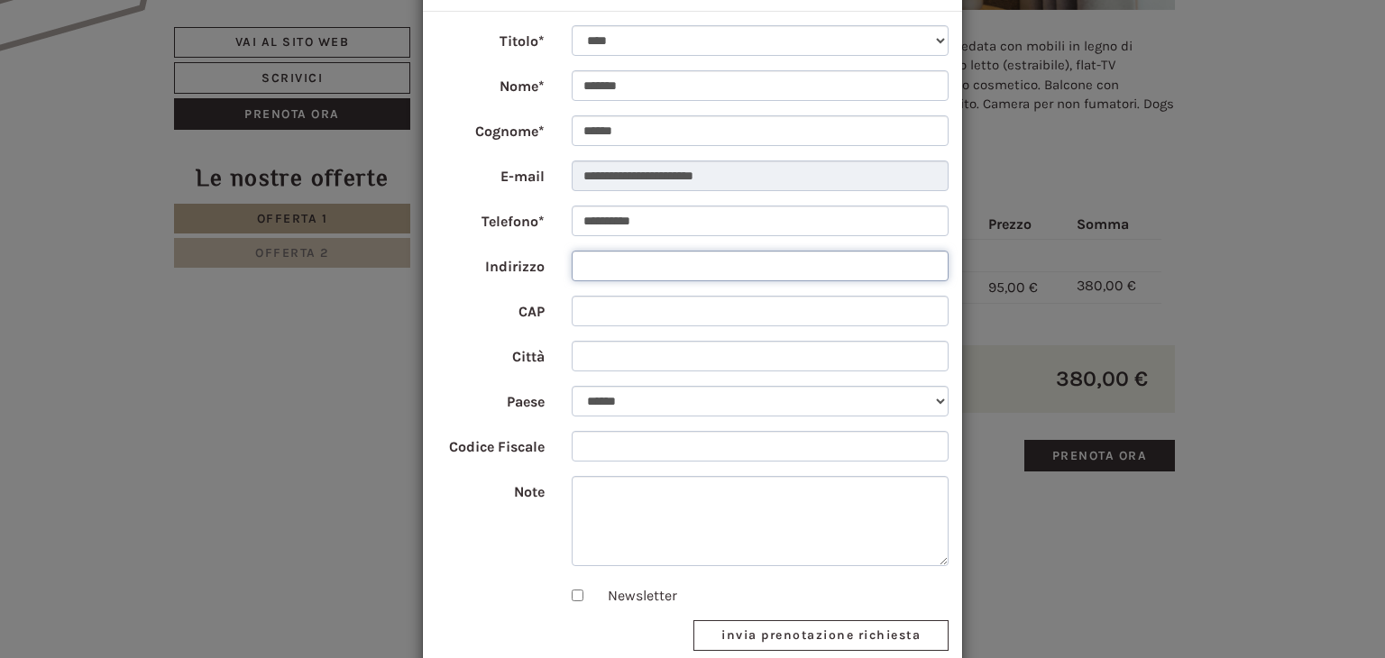
click at [694, 269] on input "Indirizzo" at bounding box center [761, 266] width 378 height 31
type input "**********"
type input "*****"
type input "*******"
click at [639, 448] on input "Codice Fiscale" at bounding box center [761, 446] width 378 height 31
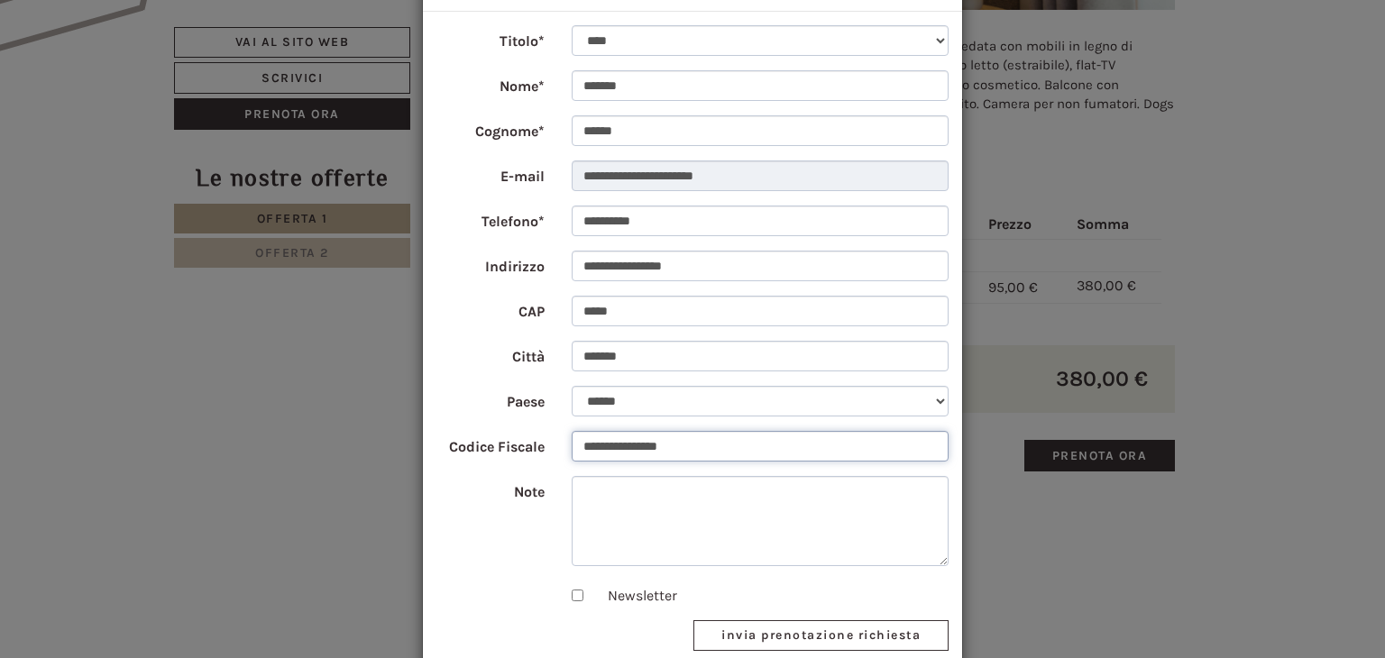
type input "**********"
click at [1306, 142] on div "**********" at bounding box center [692, 329] width 1385 height 658
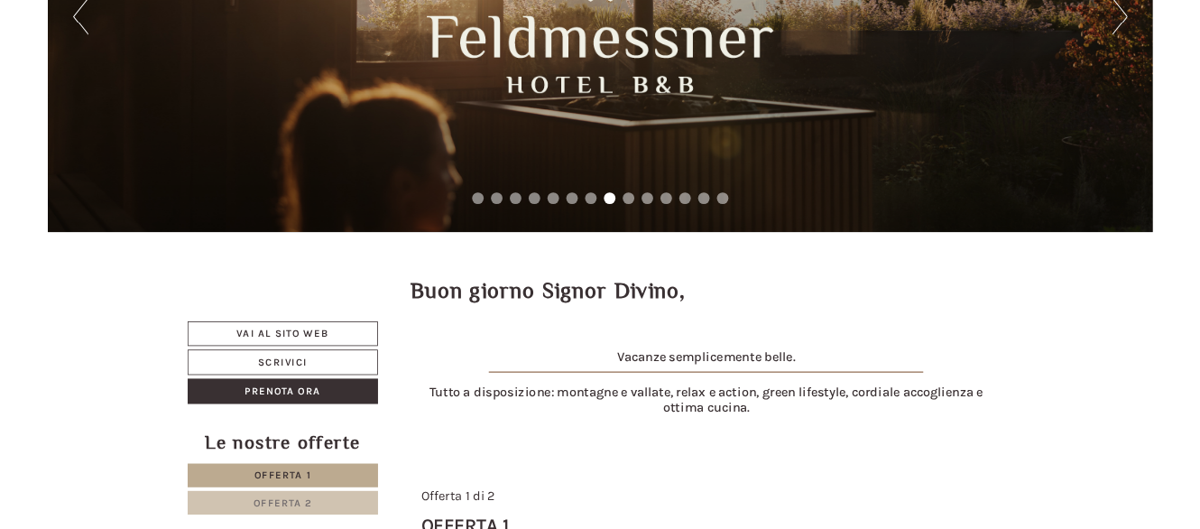
scroll to position [215, 0]
